Goal: Task Accomplishment & Management: Manage account settings

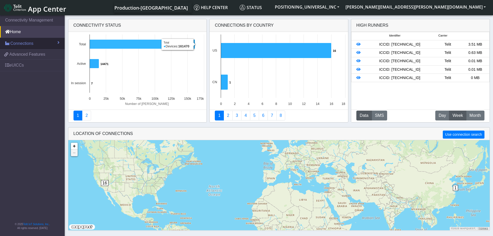
click at [21, 43] on span "Connections" at bounding box center [21, 43] width 23 height 6
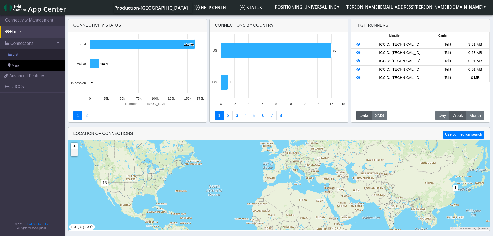
click at [20, 54] on link "List" at bounding box center [32, 54] width 65 height 11
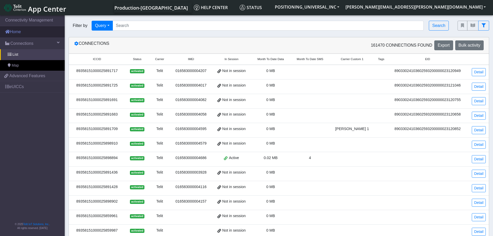
click at [29, 30] on link "Home" at bounding box center [32, 31] width 65 height 11
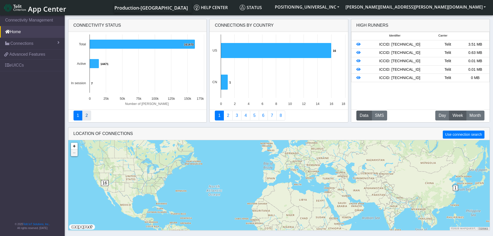
click at [89, 118] on link "2" at bounding box center [86, 115] width 9 height 10
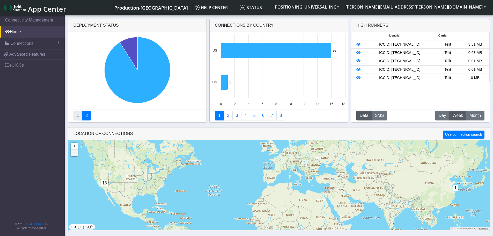
click at [76, 116] on link "1" at bounding box center [77, 115] width 9 height 10
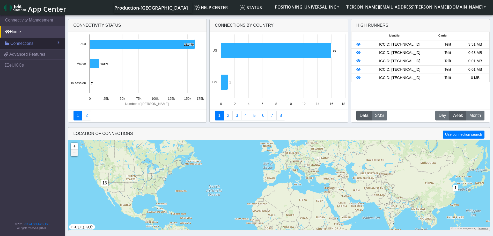
click at [34, 47] on link "Connections" at bounding box center [32, 43] width 65 height 11
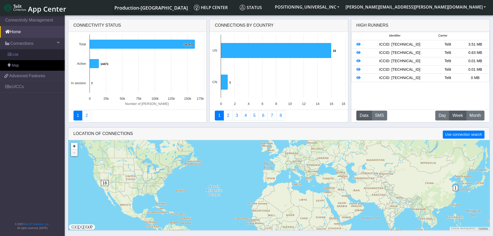
click at [33, 55] on link "List" at bounding box center [32, 54] width 65 height 11
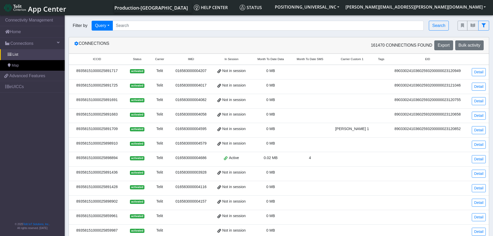
click at [94, 71] on div "89358151000025891717" at bounding box center [97, 71] width 50 height 6
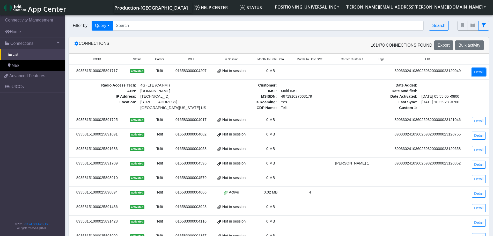
click at [477, 72] on link "Detail" at bounding box center [479, 72] width 14 height 8
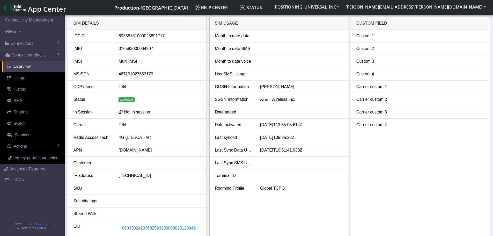
click at [33, 64] on link "Overview" at bounding box center [33, 66] width 63 height 11
click at [38, 158] on span "Legacy portal connection" at bounding box center [35, 157] width 46 height 4
click at [38, 77] on link "Usage" at bounding box center [33, 77] width 63 height 11
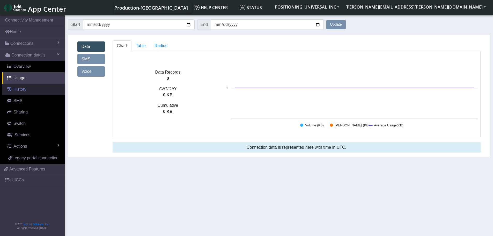
click at [30, 88] on link "History" at bounding box center [33, 89] width 63 height 11
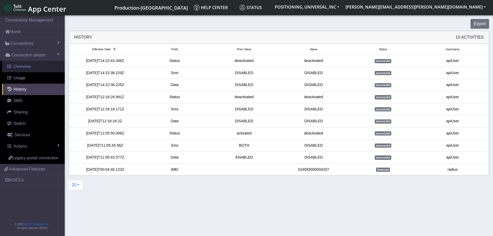
click at [34, 69] on link "Overview" at bounding box center [33, 66] width 63 height 11
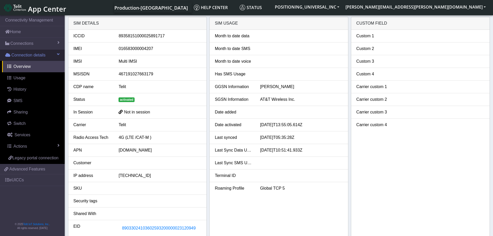
click at [35, 58] on span "Connection details" at bounding box center [28, 55] width 34 height 6
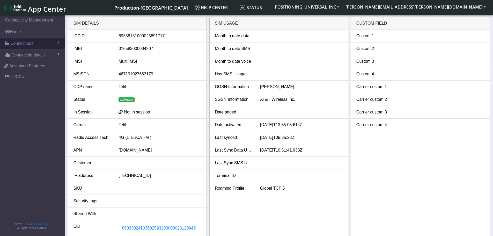
click at [44, 47] on link "Connections" at bounding box center [32, 43] width 65 height 11
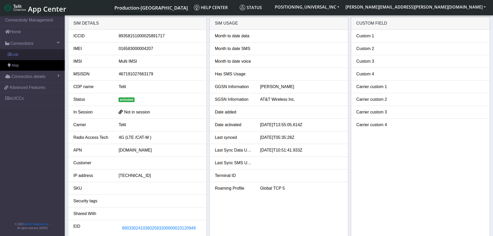
click at [44, 54] on link "List" at bounding box center [32, 54] width 65 height 11
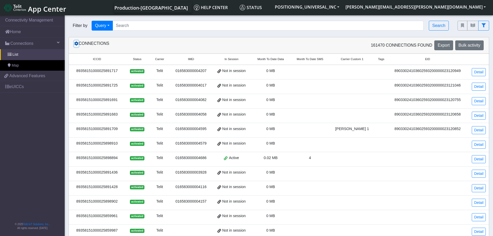
click at [76, 46] on button at bounding box center [76, 43] width 5 height 7
drag, startPoint x: 327, startPoint y: 98, endPoint x: 322, endPoint y: 97, distance: 5.2
click at [322, 97] on td at bounding box center [309, 101] width 39 height 14
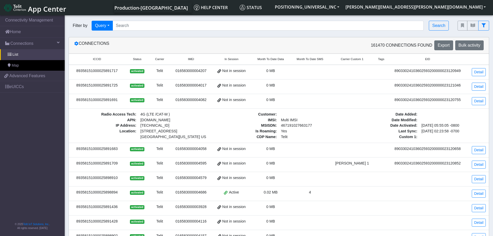
click at [330, 94] on td at bounding box center [309, 101] width 39 height 14
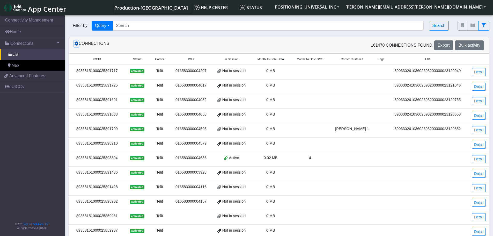
click at [77, 43] on icon at bounding box center [76, 43] width 4 height 4
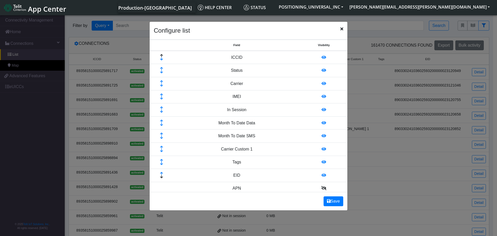
click at [342, 31] on span "Close" at bounding box center [341, 29] width 3 height 6
